Goal: Navigation & Orientation: Find specific page/section

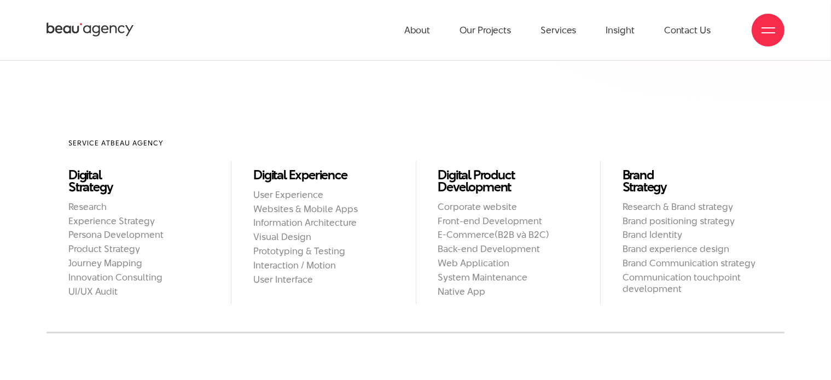
scroll to position [492, 0]
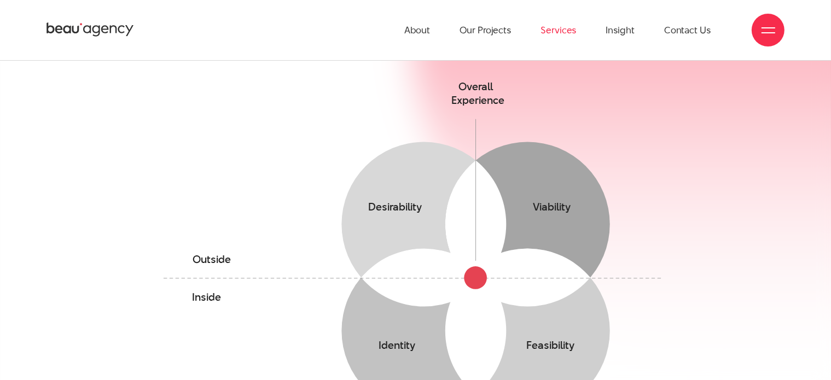
click at [558, 30] on link "Services" at bounding box center [558, 30] width 36 height 60
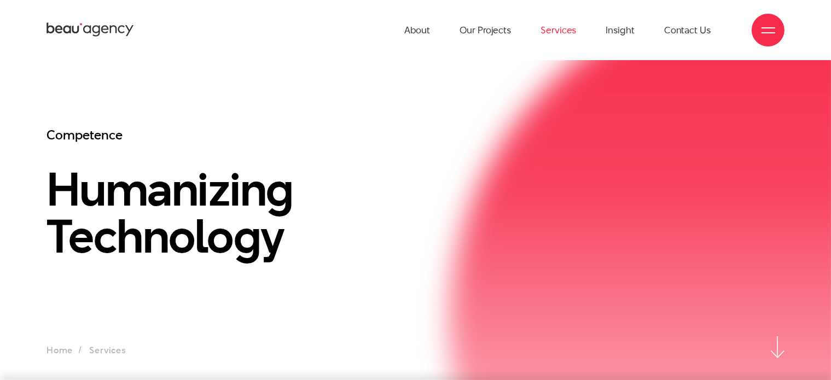
click at [558, 38] on link "Services" at bounding box center [558, 30] width 36 height 60
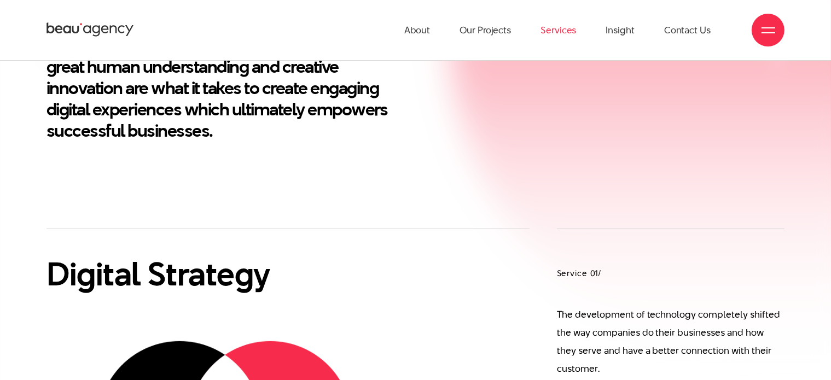
scroll to position [328, 0]
